Goal: Check status

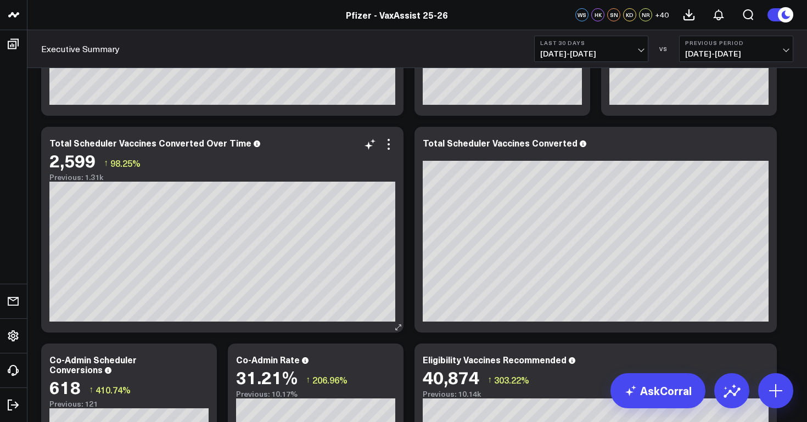
scroll to position [210, 0]
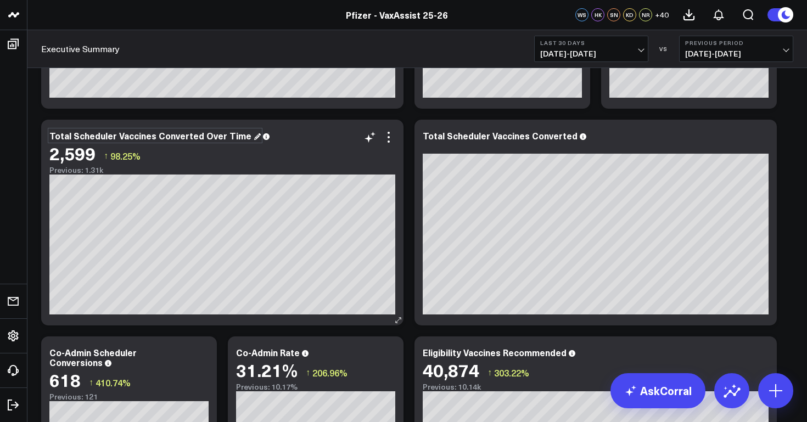
click at [243, 139] on div "Total Scheduler Vaccines Converted Over Time" at bounding box center [154, 136] width 211 height 12
drag, startPoint x: 243, startPoint y: 139, endPoint x: 47, endPoint y: 140, distance: 195.5
click at [47, 140] on div "Total Scheduler Vaccines Converted Over Time 2,599 ↑ 98.25% Previous: 1.31k [fo…" at bounding box center [222, 223] width 362 height 206
copy div "Total Scheduler Vaccines Converted Over Time"
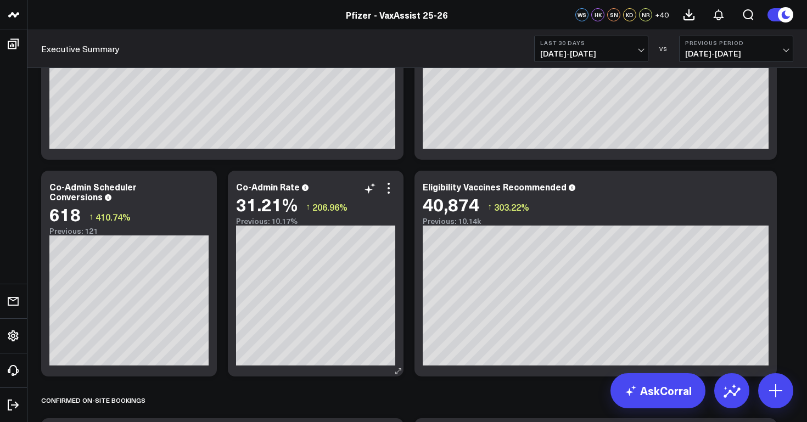
scroll to position [0, 0]
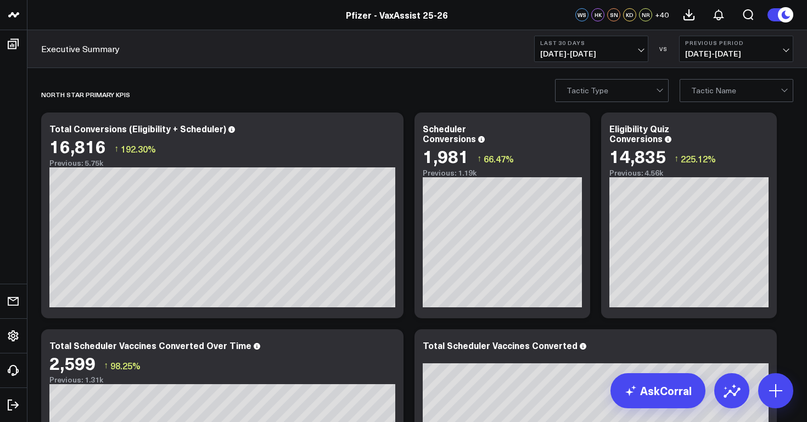
click at [637, 51] on span "[DATE] - [DATE]" at bounding box center [591, 53] width 102 height 9
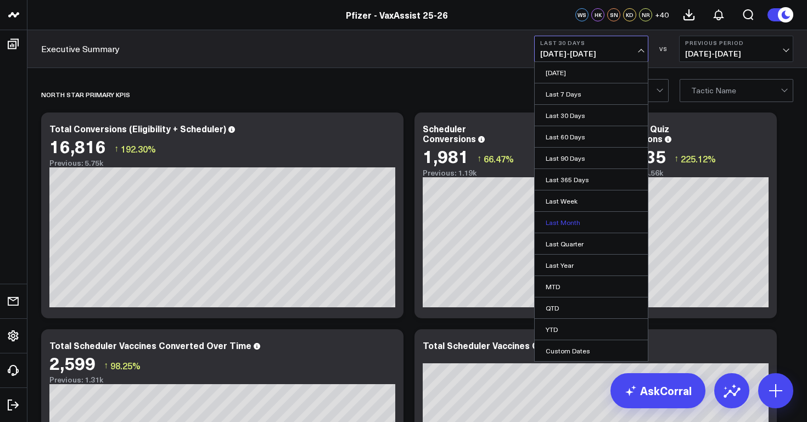
click at [591, 221] on link "Last Month" at bounding box center [591, 222] width 113 height 21
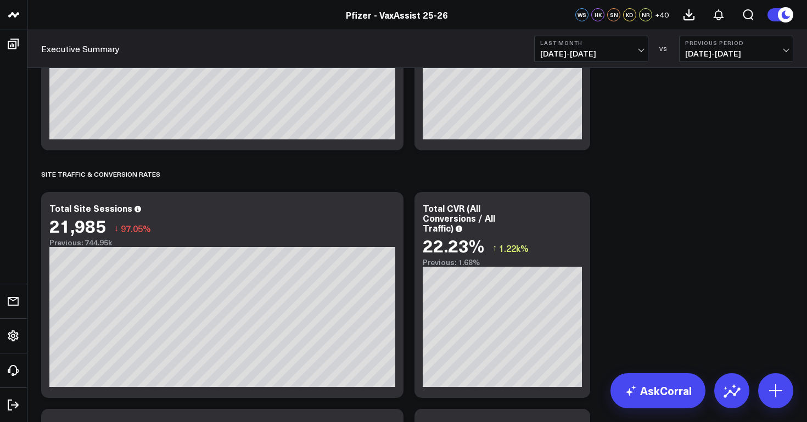
scroll to position [1076, 0]
